Goal: Task Accomplishment & Management: Manage account settings

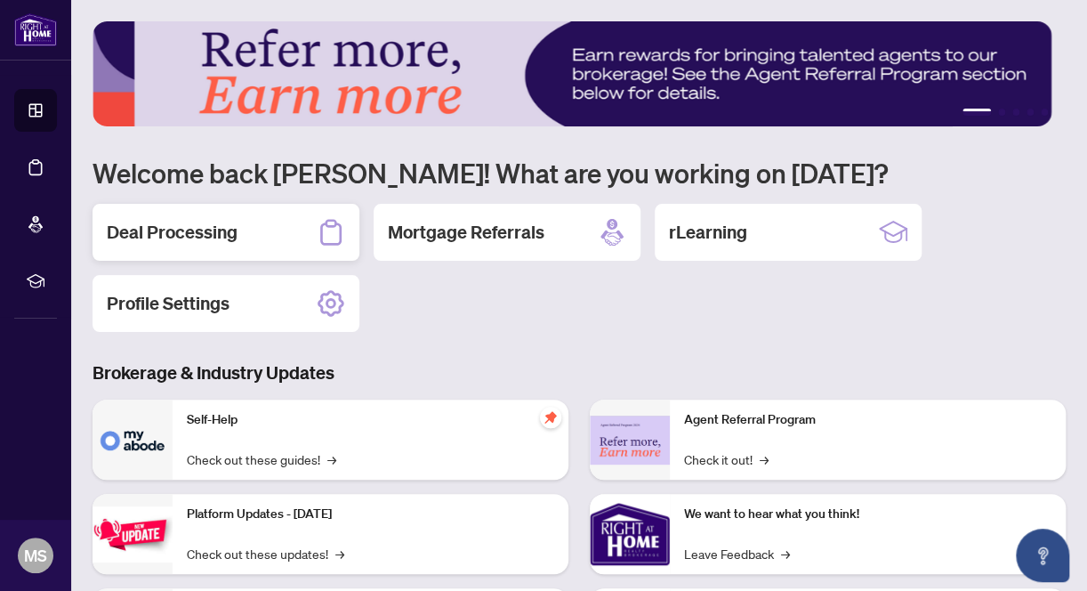
click at [199, 231] on h2 "Deal Processing" at bounding box center [172, 232] width 131 height 25
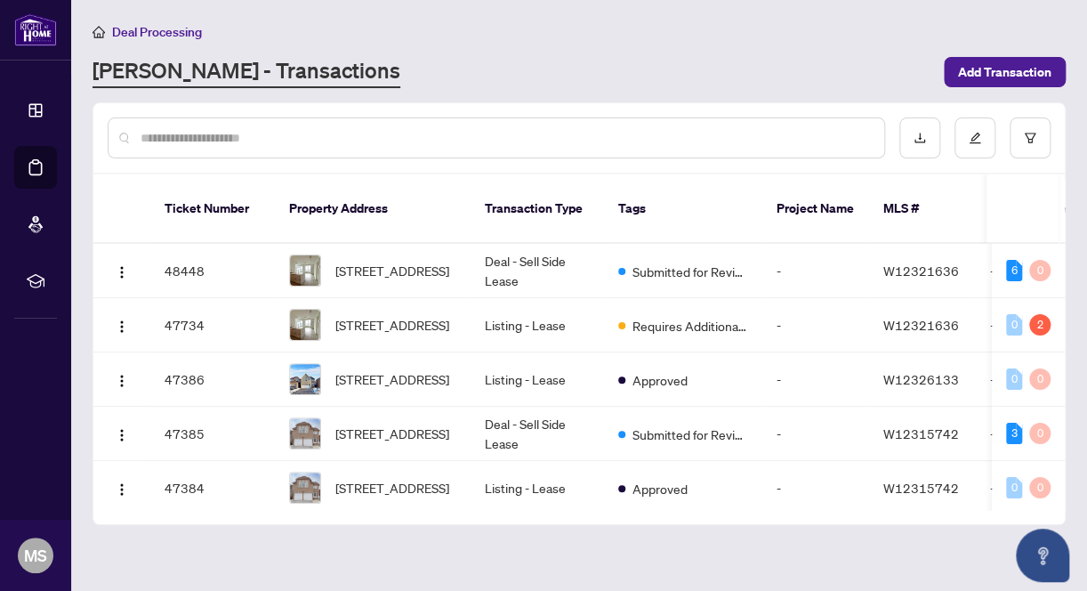
click at [235, 135] on input "text" at bounding box center [505, 138] width 729 height 20
click at [366, 423] on span "[STREET_ADDRESS]" at bounding box center [392, 433] width 114 height 20
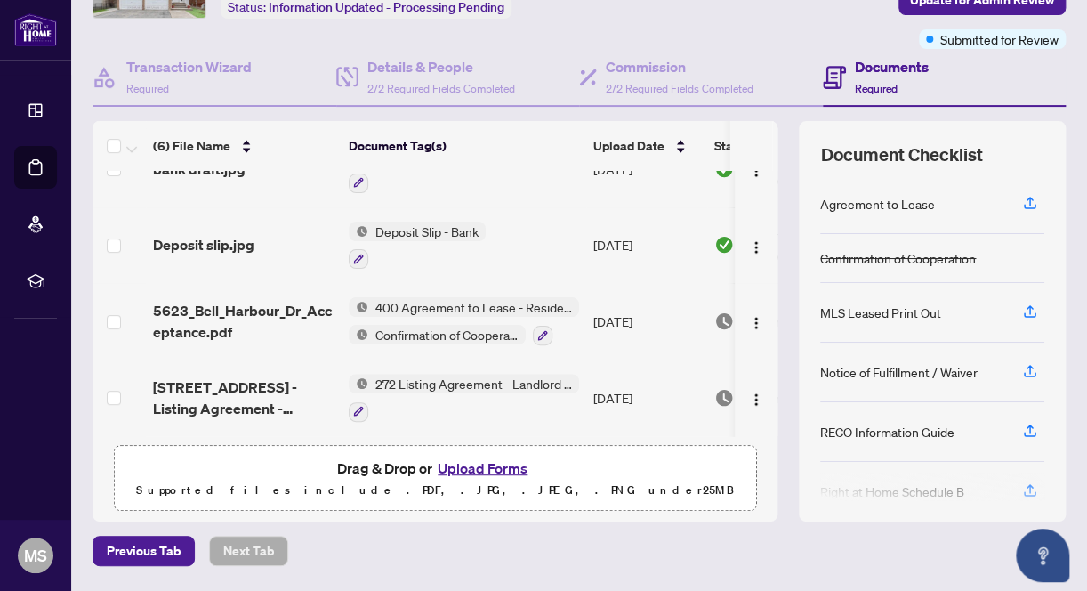
scroll to position [180, 0]
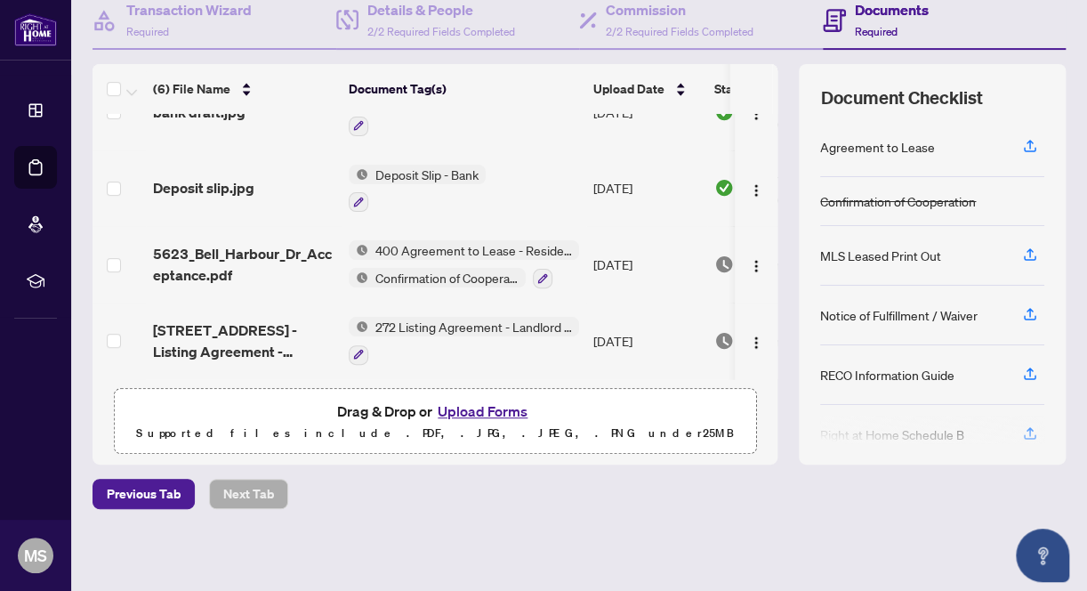
click at [486, 410] on button "Upload Forms" at bounding box center [482, 410] width 101 height 23
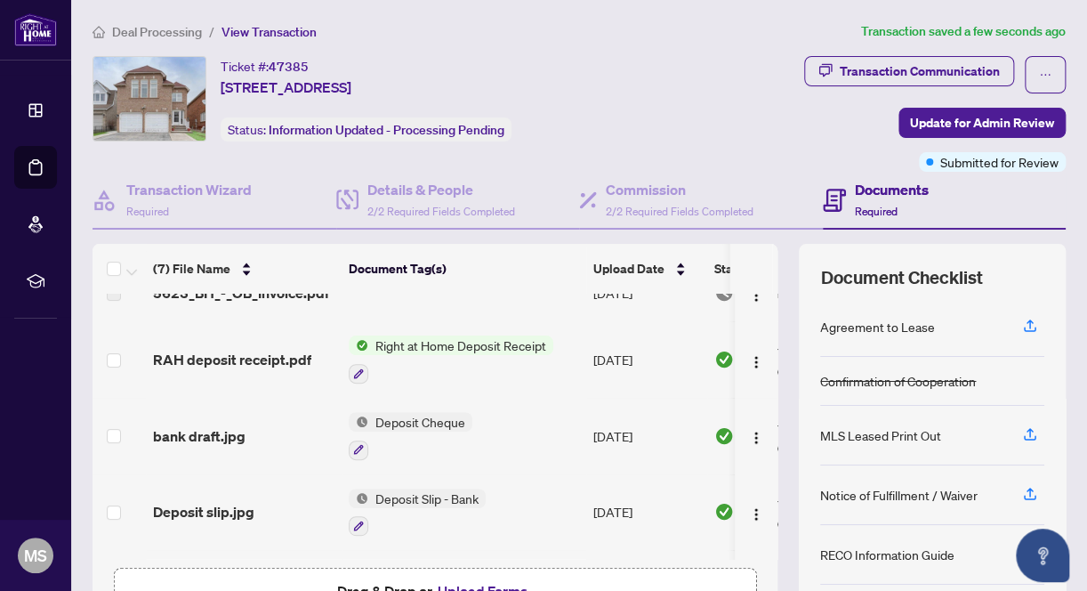
scroll to position [0, 0]
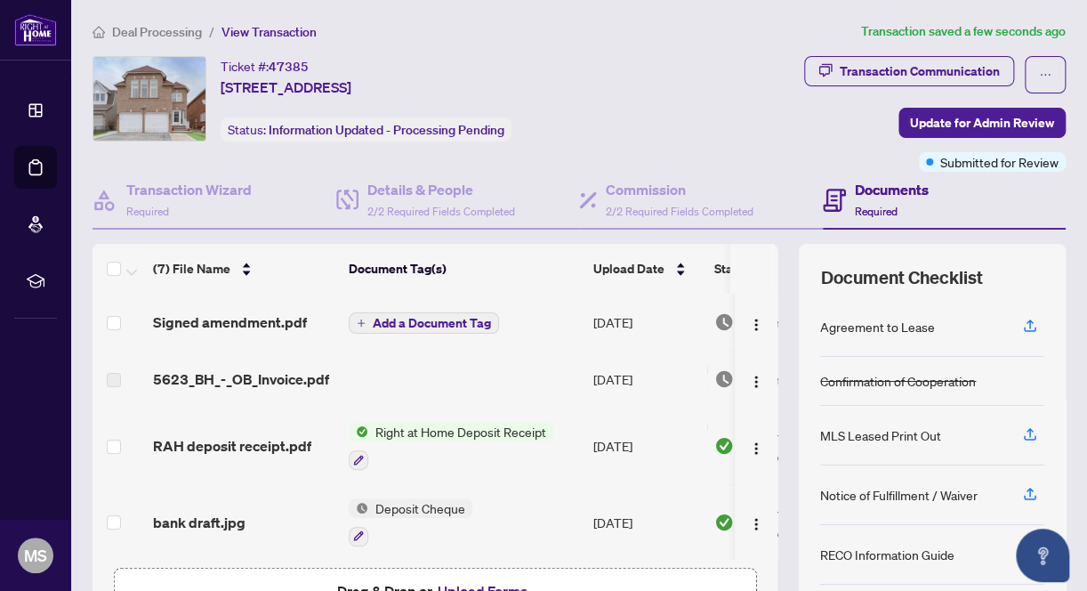
click at [440, 324] on span "Add a Document Tag" at bounding box center [432, 323] width 118 height 12
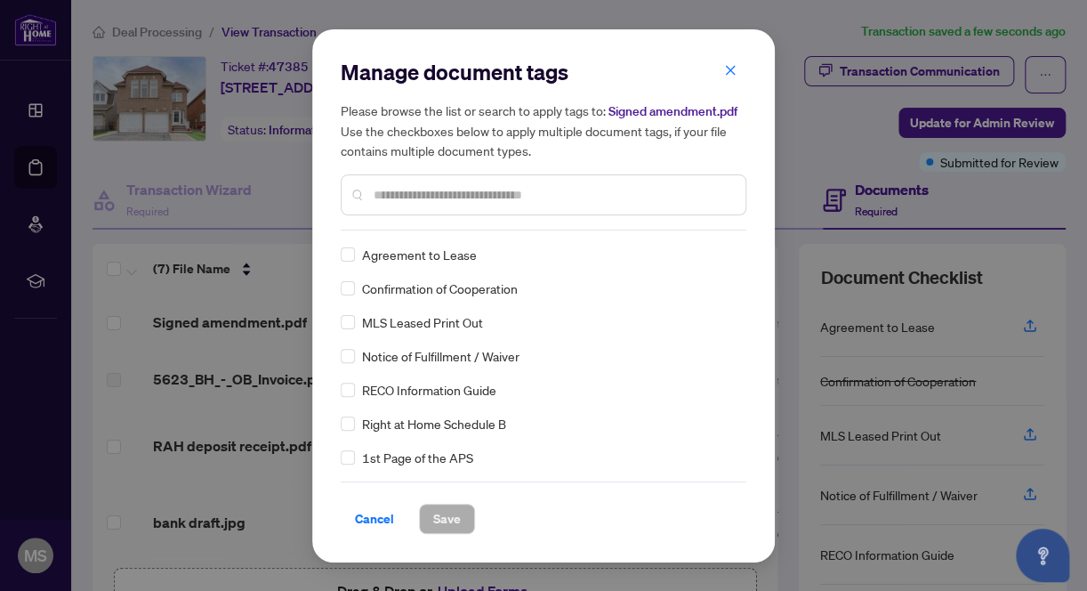
click at [457, 205] on input "text" at bounding box center [553, 195] width 358 height 20
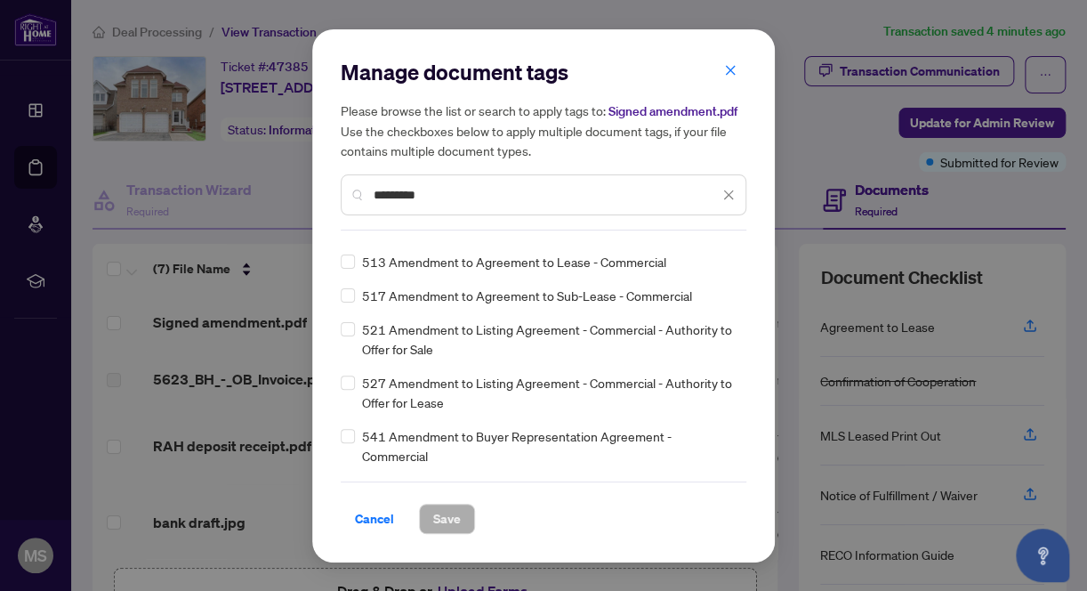
scroll to position [349, 0]
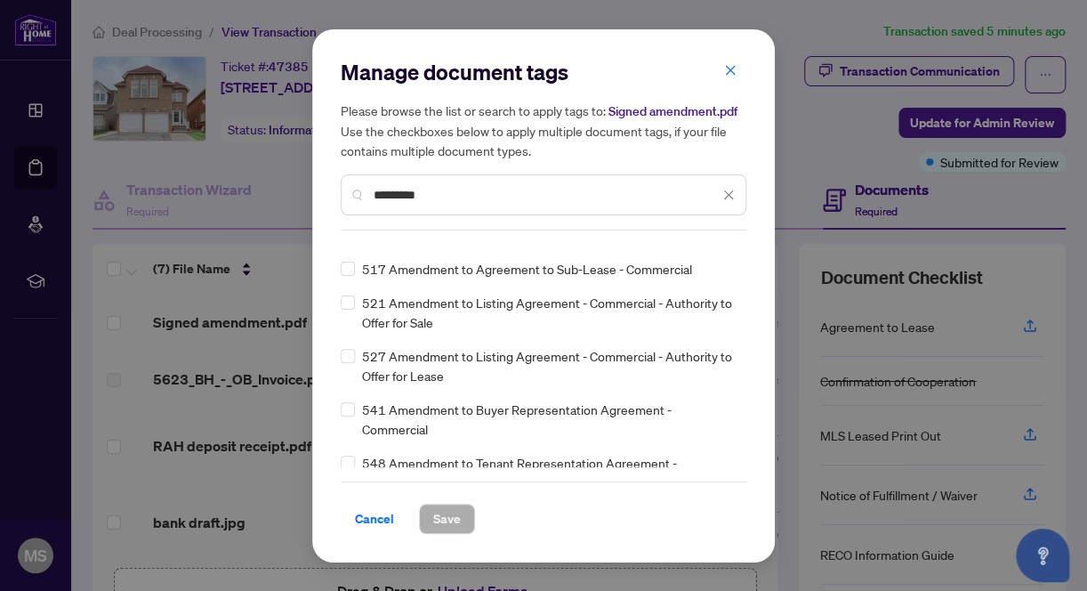
drag, startPoint x: 441, startPoint y: 205, endPoint x: 358, endPoint y: 210, distance: 83.8
click at [358, 210] on div "*********" at bounding box center [544, 194] width 406 height 41
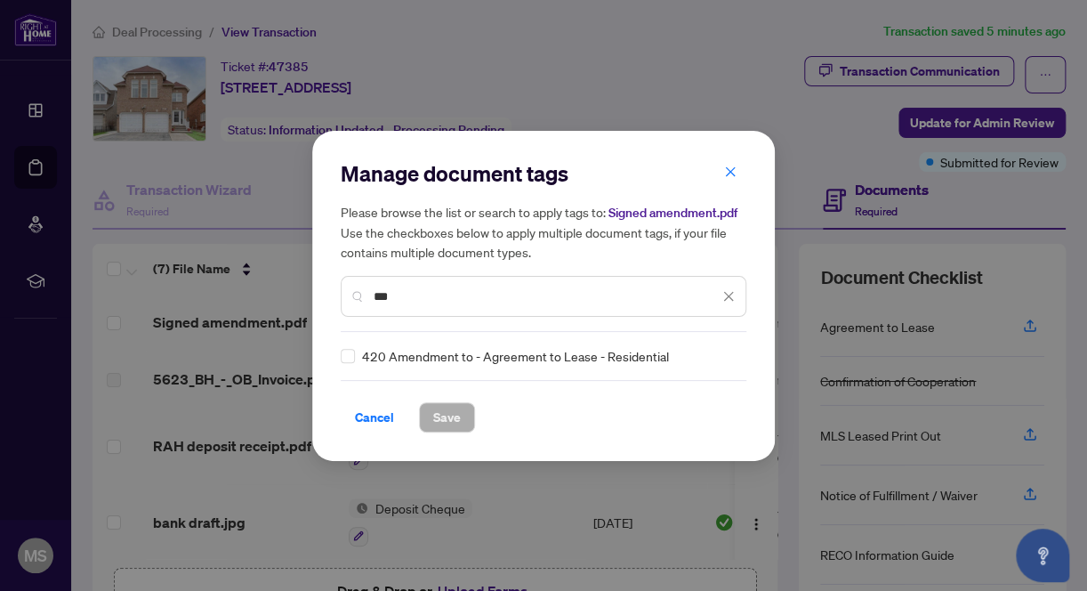
scroll to position [0, 0]
type input "***"
click at [449, 429] on span "Save" at bounding box center [447, 417] width 28 height 28
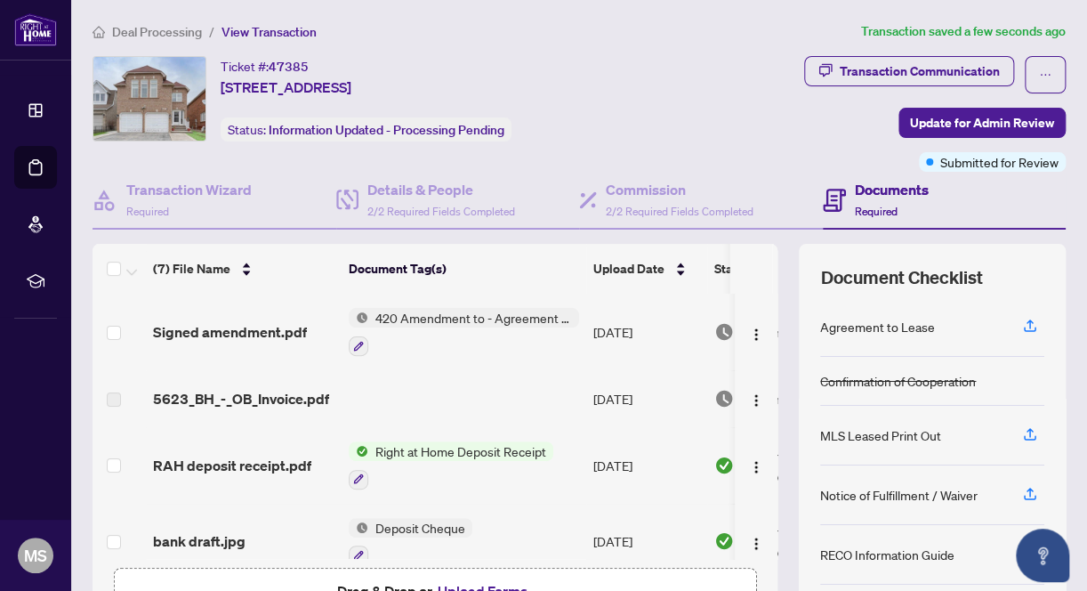
drag, startPoint x: 1003, startPoint y: 123, endPoint x: 838, endPoint y: 140, distance: 165.4
click at [838, 140] on div "Transaction Communication Update for Admin Review Submitted for Review" at bounding box center [864, 114] width 405 height 116
click at [853, 76] on div "Transaction Communication" at bounding box center [920, 71] width 160 height 28
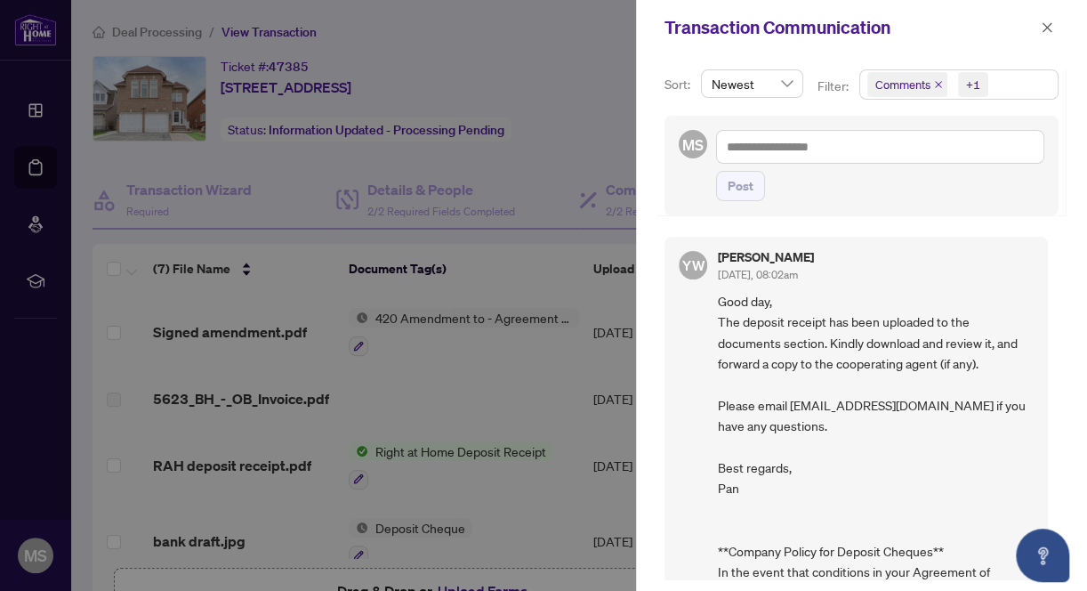
click at [576, 125] on div at bounding box center [543, 295] width 1087 height 591
click at [1042, 23] on icon "close" at bounding box center [1047, 27] width 12 height 12
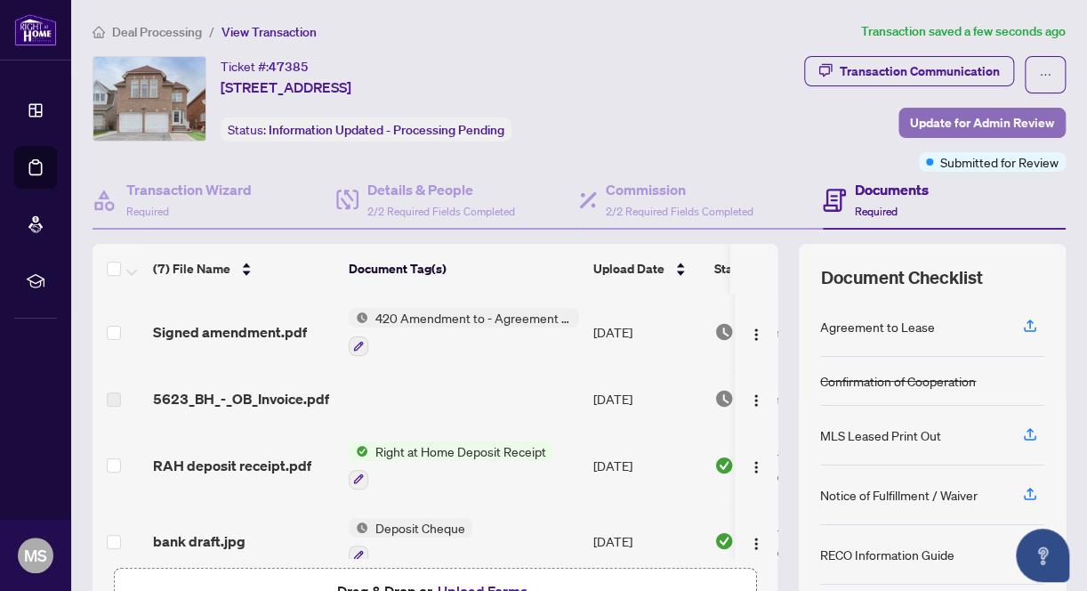
click at [986, 117] on span "Update for Admin Review" at bounding box center [982, 123] width 144 height 28
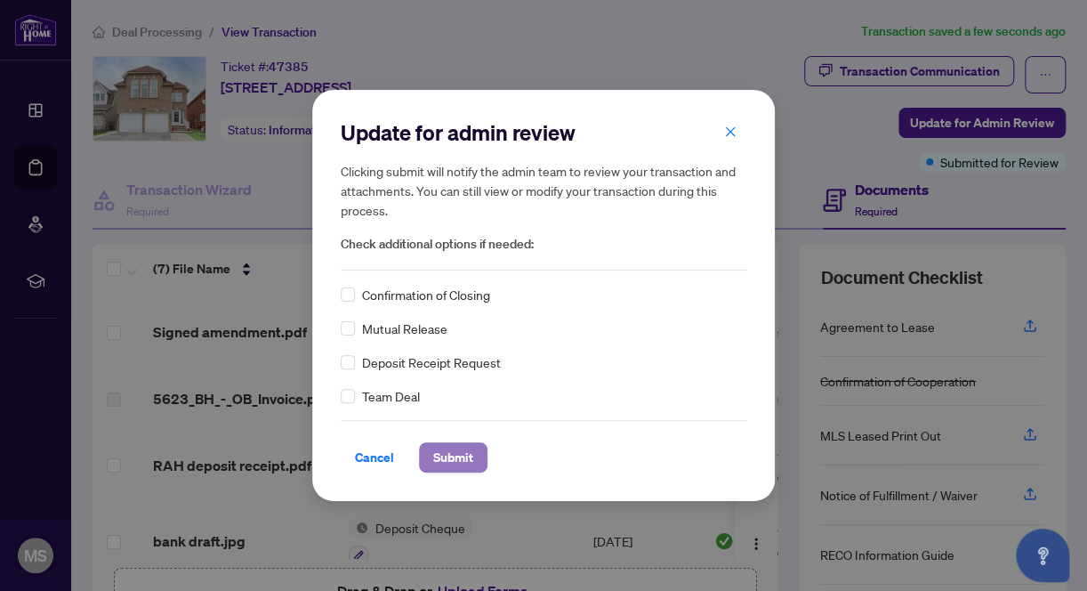
click at [435, 461] on span "Submit" at bounding box center [453, 457] width 40 height 28
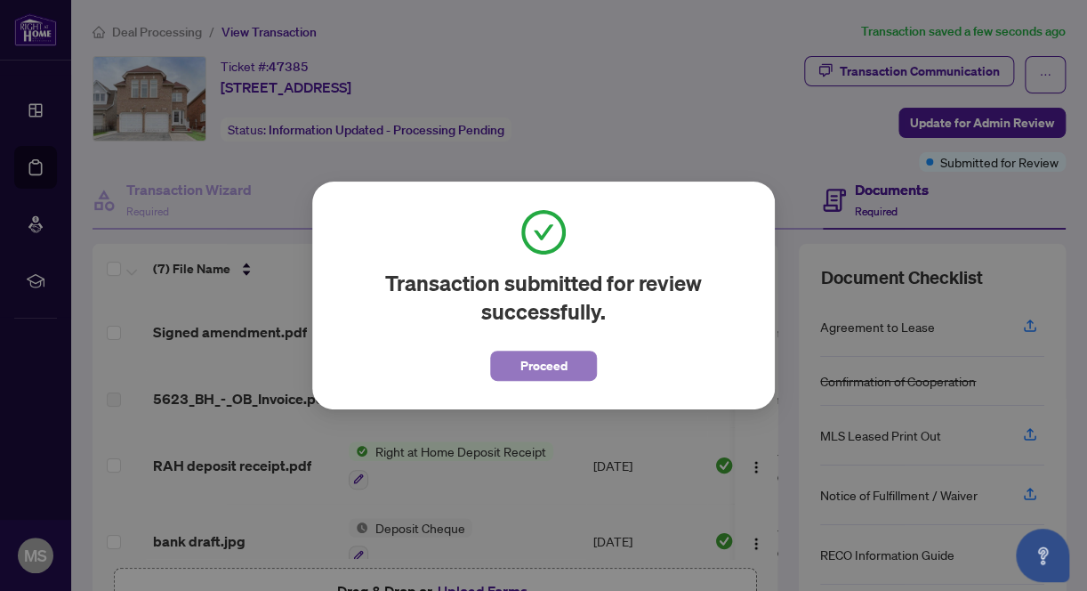
click at [544, 360] on span "Proceed" at bounding box center [543, 365] width 47 height 28
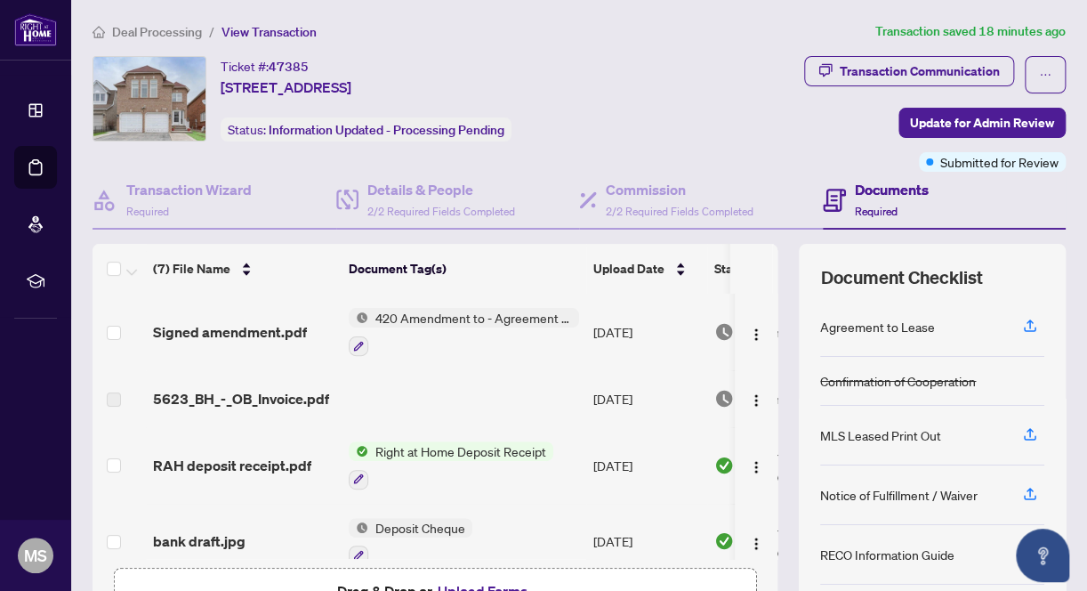
click at [723, 45] on div "Deal Processing / View Transaction Transaction saved 18 minutes ago Ticket #: 4…" at bounding box center [578, 385] width 987 height 729
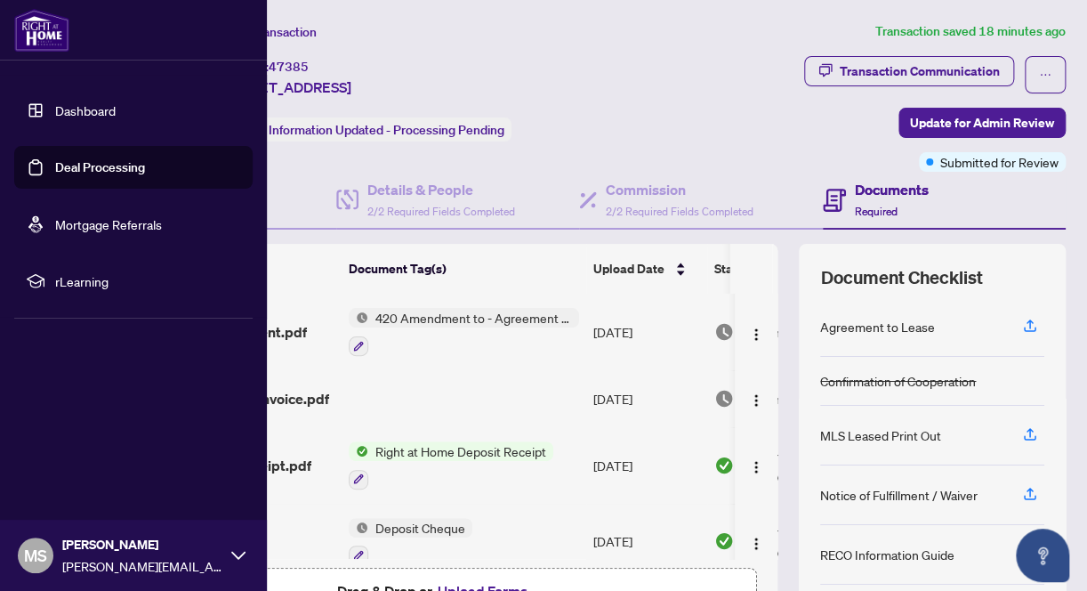
click at [73, 164] on link "Deal Processing" at bounding box center [100, 167] width 90 height 16
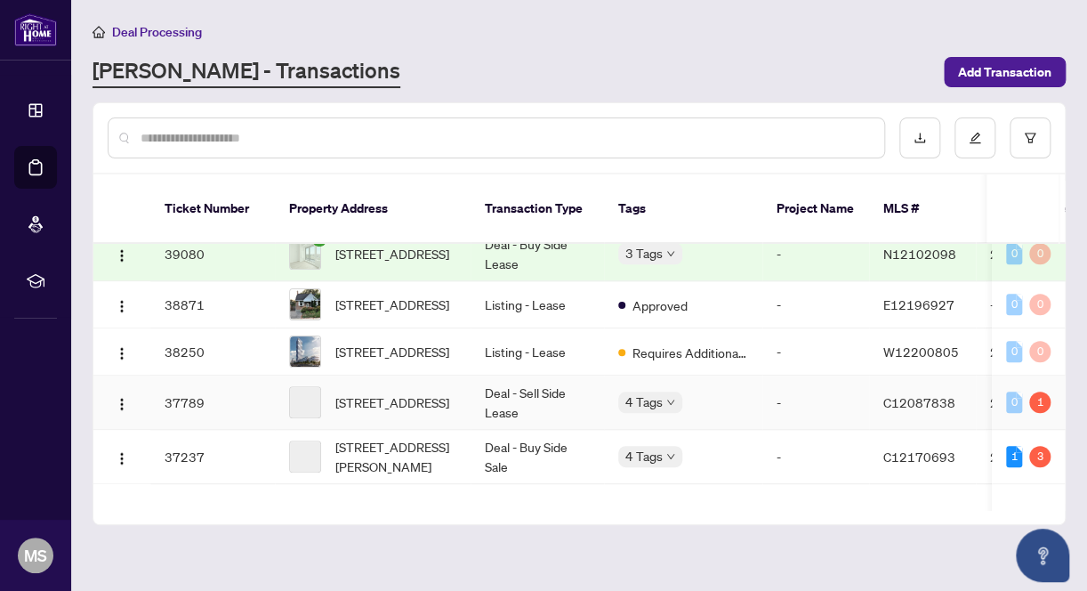
scroll to position [712, 0]
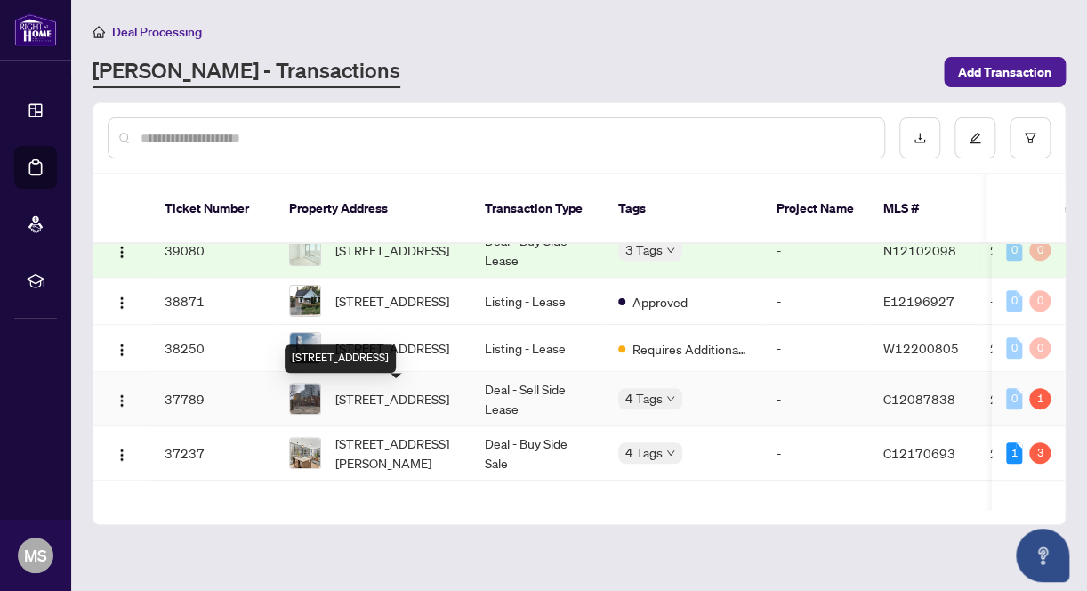
click at [409, 407] on span "[STREET_ADDRESS]" at bounding box center [392, 399] width 114 height 20
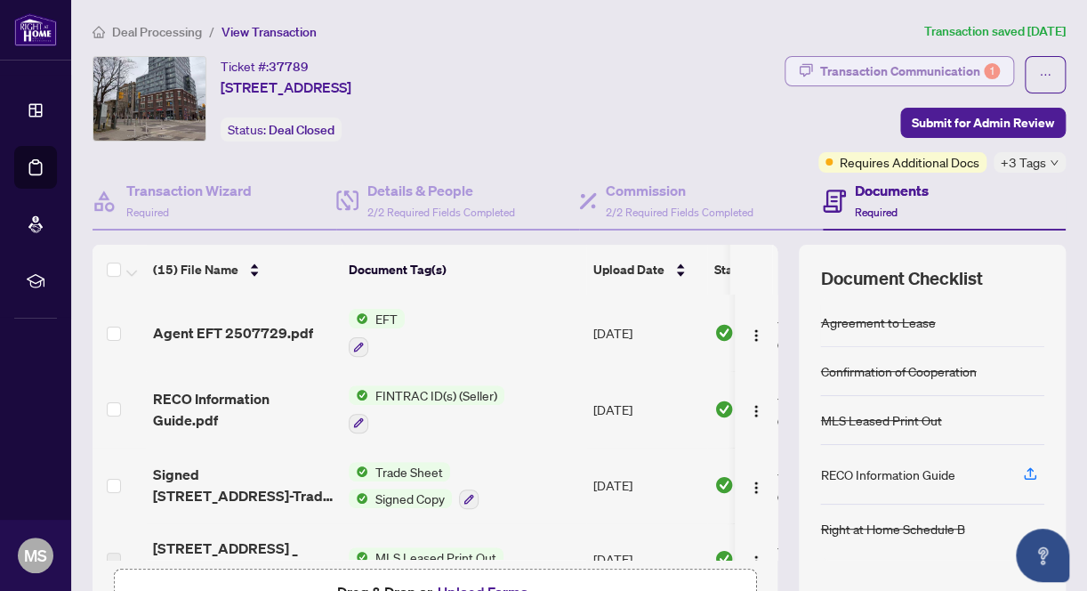
click at [907, 60] on div "Transaction Communication 1" at bounding box center [910, 71] width 180 height 28
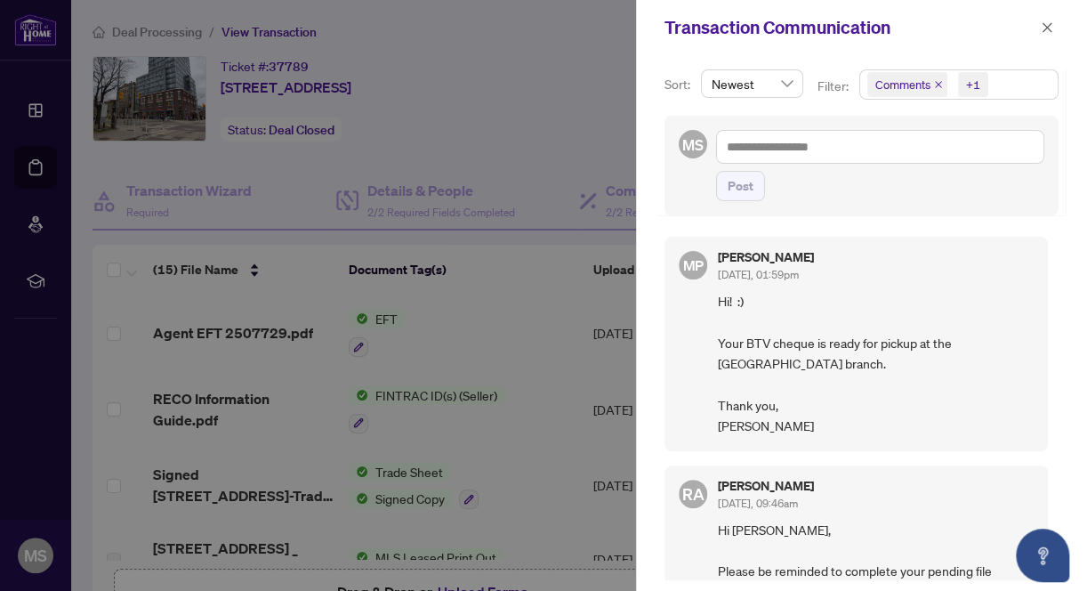
click at [689, 409] on div "MP [PERSON_NAME] [DATE], 01:59pm Hi! :) Your BTV cheque is ready for pickup at …" at bounding box center [855, 344] width 383 height 214
click at [612, 52] on div at bounding box center [543, 295] width 1087 height 591
click at [1046, 28] on icon "close" at bounding box center [1048, 27] width 10 height 10
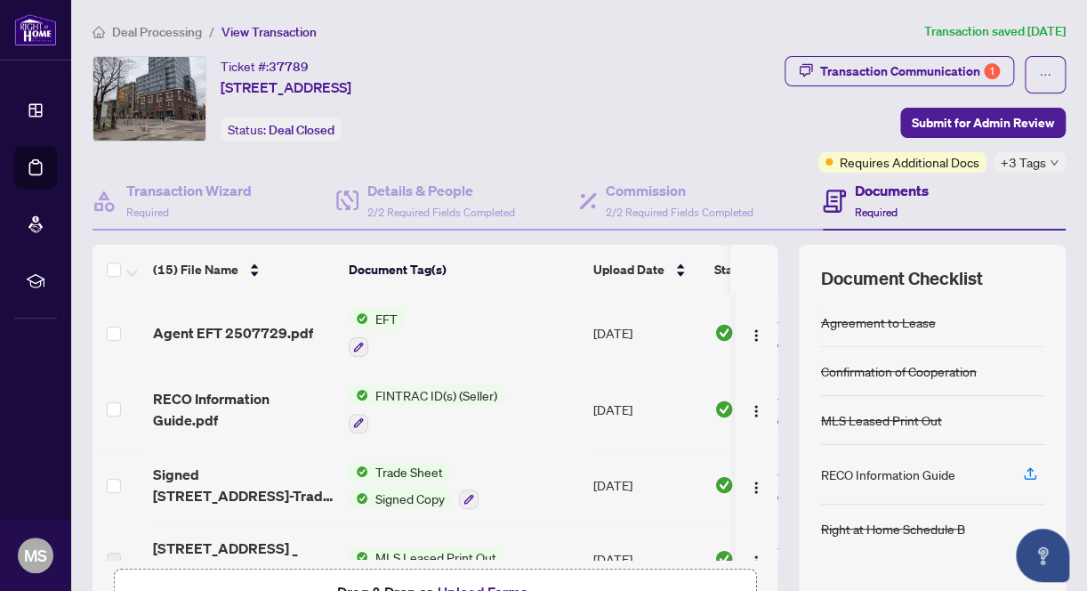
click at [737, 140] on div "Transaction Communication 1 Submit for Admin Review Requires Additional Docs +3…" at bounding box center [819, 114] width 495 height 117
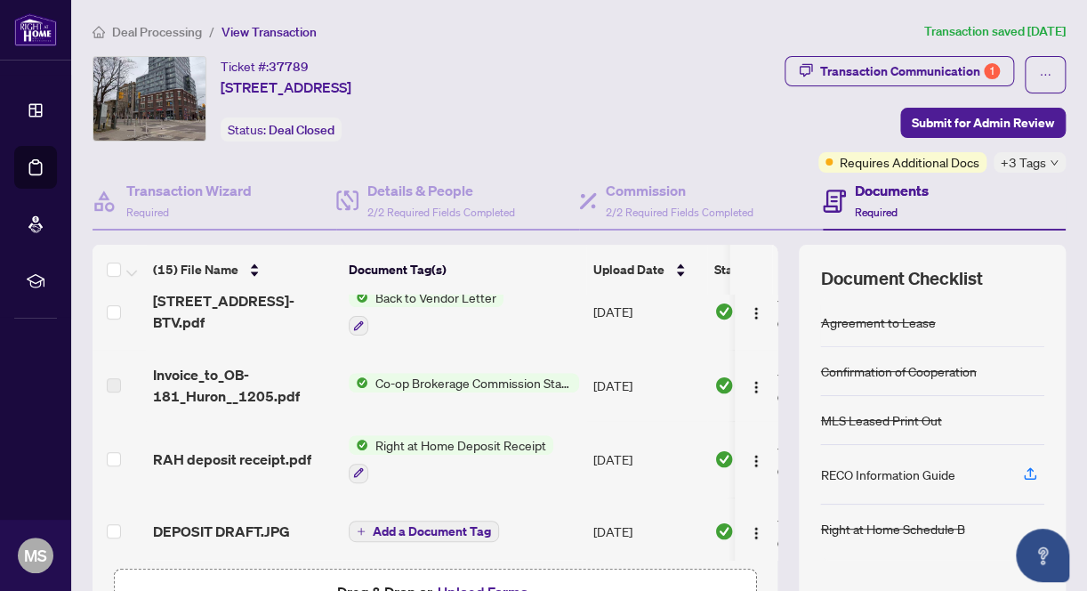
scroll to position [352, 0]
